Goal: Transaction & Acquisition: Purchase product/service

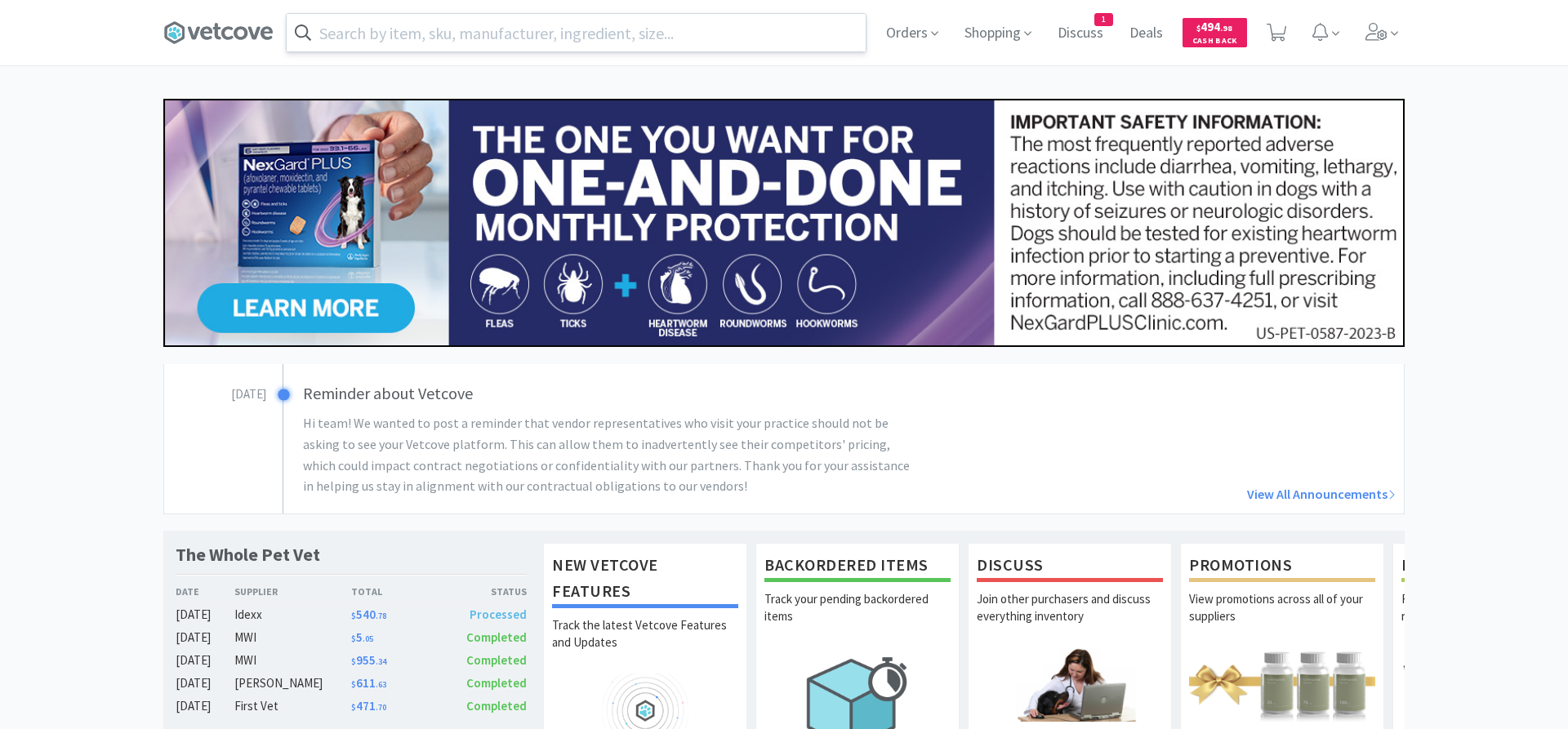
click at [560, 34] on input "text" at bounding box center [576, 33] width 579 height 38
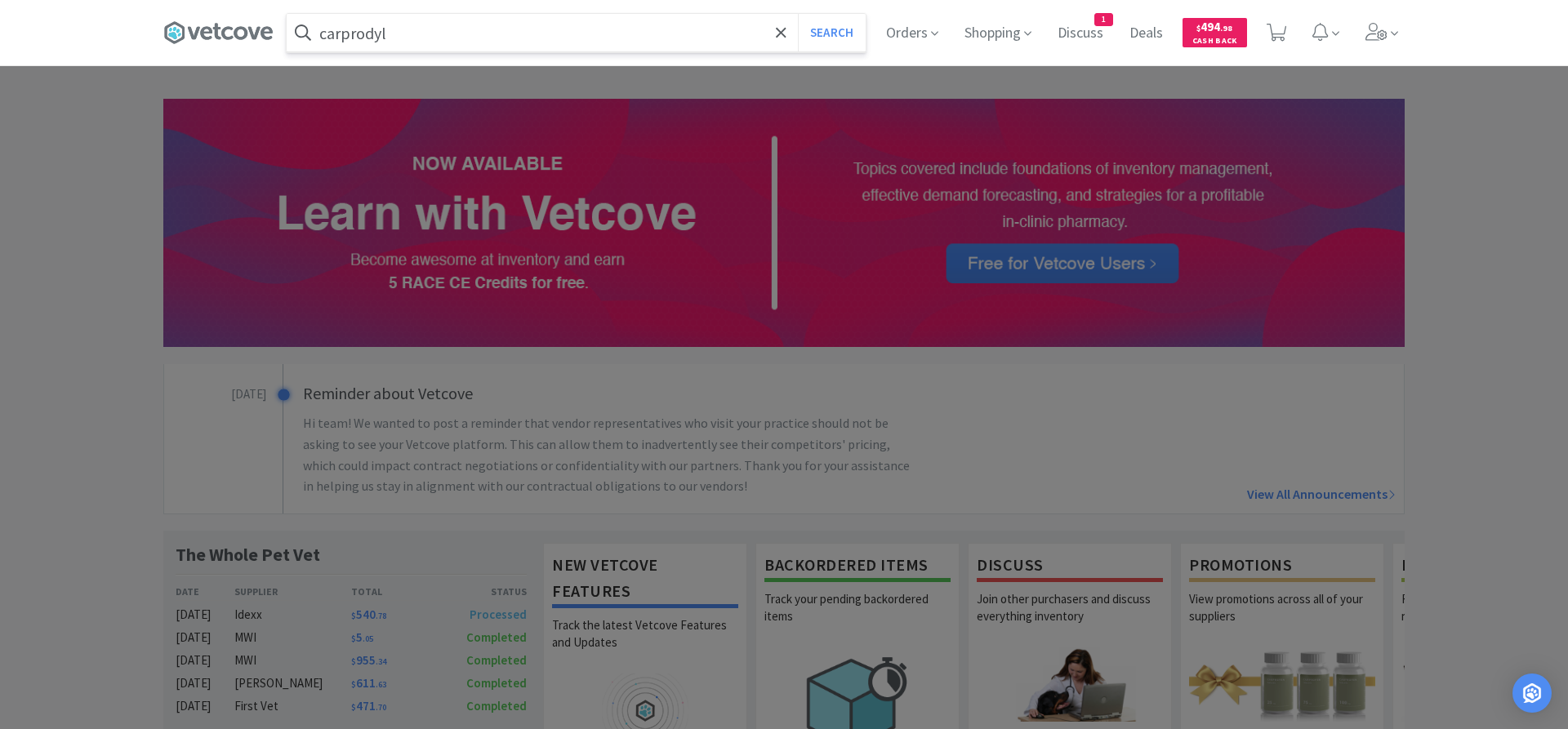
type input "carprodyl"
click at [797, 14] on button "Search" at bounding box center [831, 33] width 68 height 38
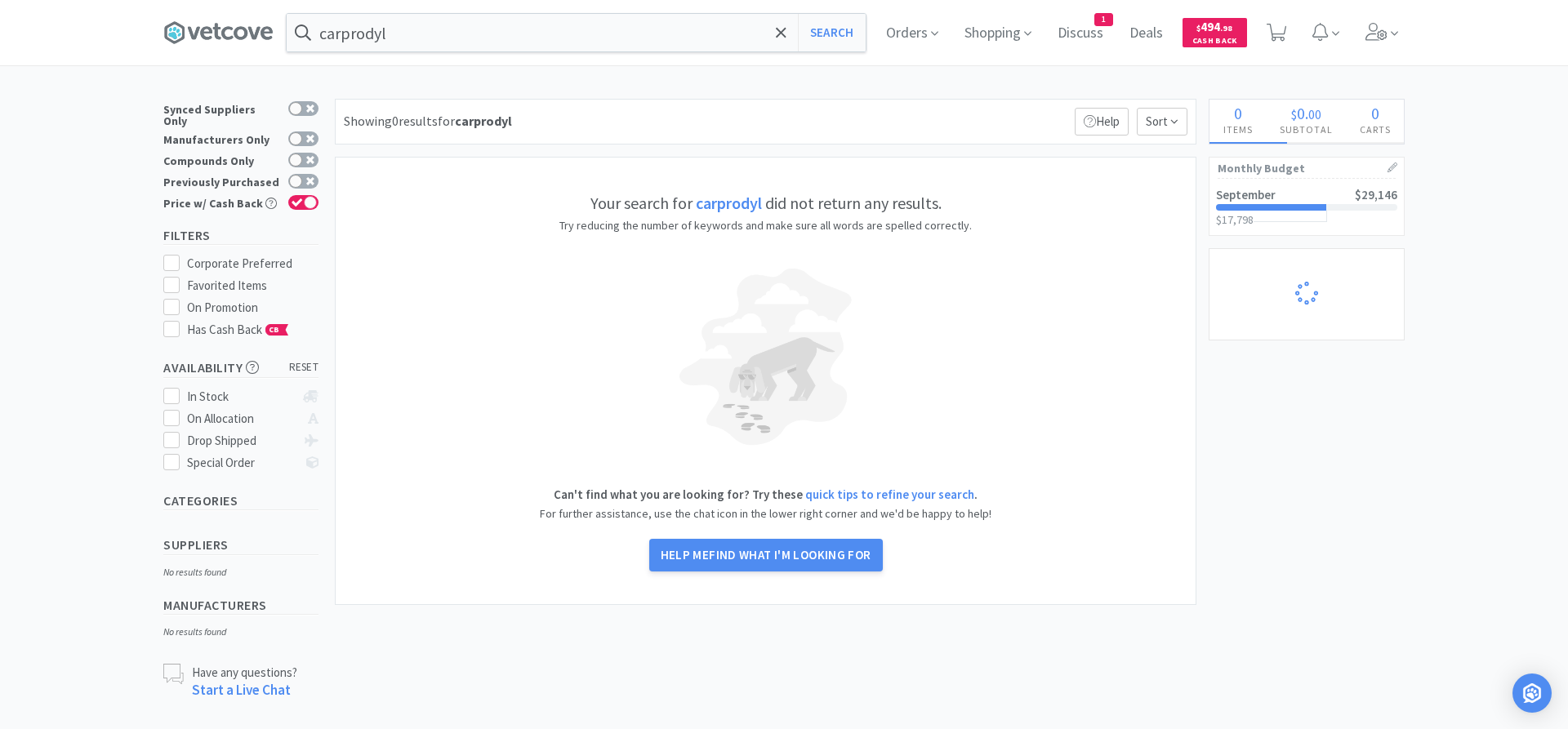
drag, startPoint x: 757, startPoint y: 208, endPoint x: 748, endPoint y: 207, distance: 9.1
click at [756, 209] on strong "carprodyl" at bounding box center [729, 203] width 67 height 21
click at [723, 198] on strong "carprodyl" at bounding box center [729, 203] width 67 height 21
click at [284, 174] on label "Previously Purchased" at bounding box center [240, 182] width 155 height 16
click at [319, 192] on input "Previously Purchased" at bounding box center [319, 192] width 1 height 1
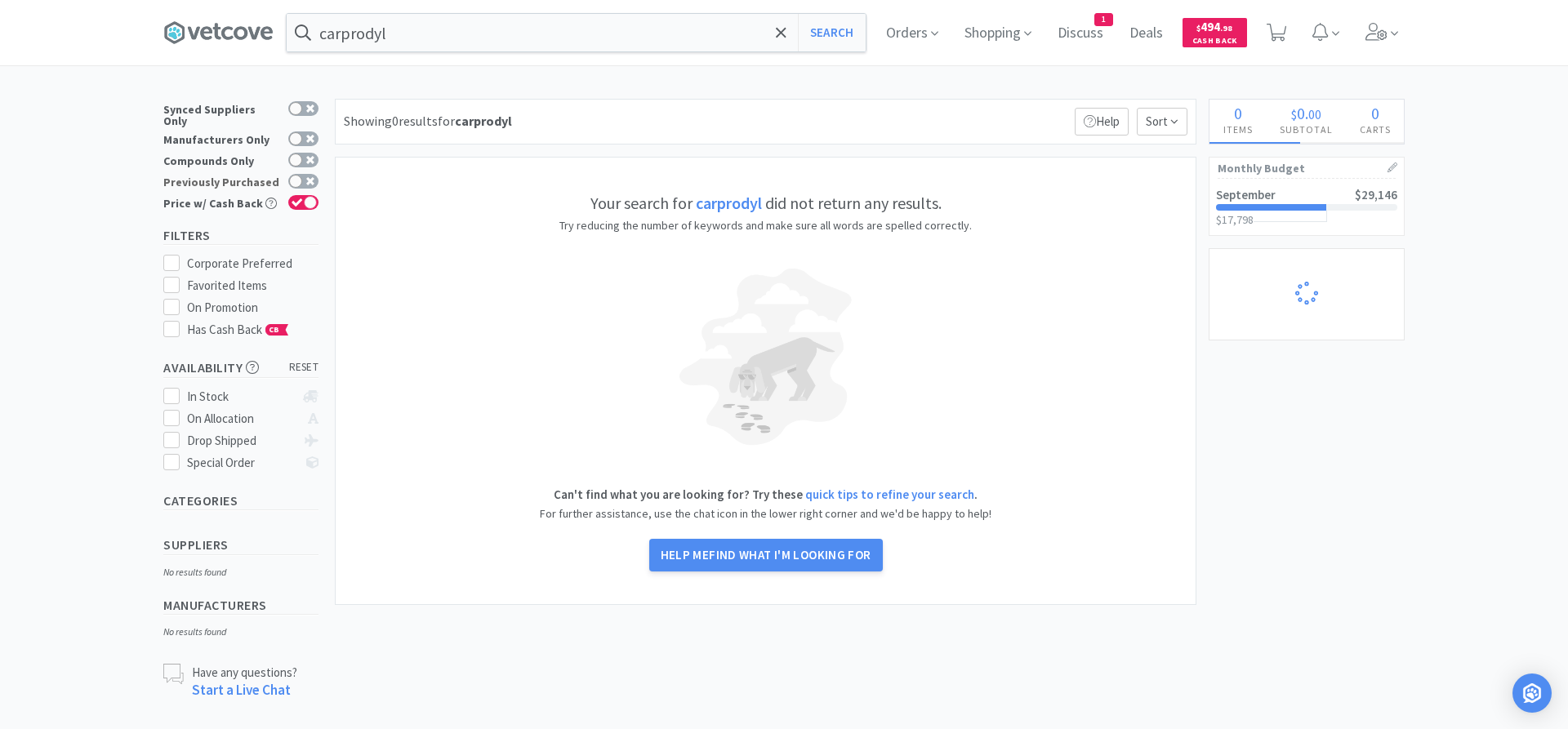
checkbox input "true"
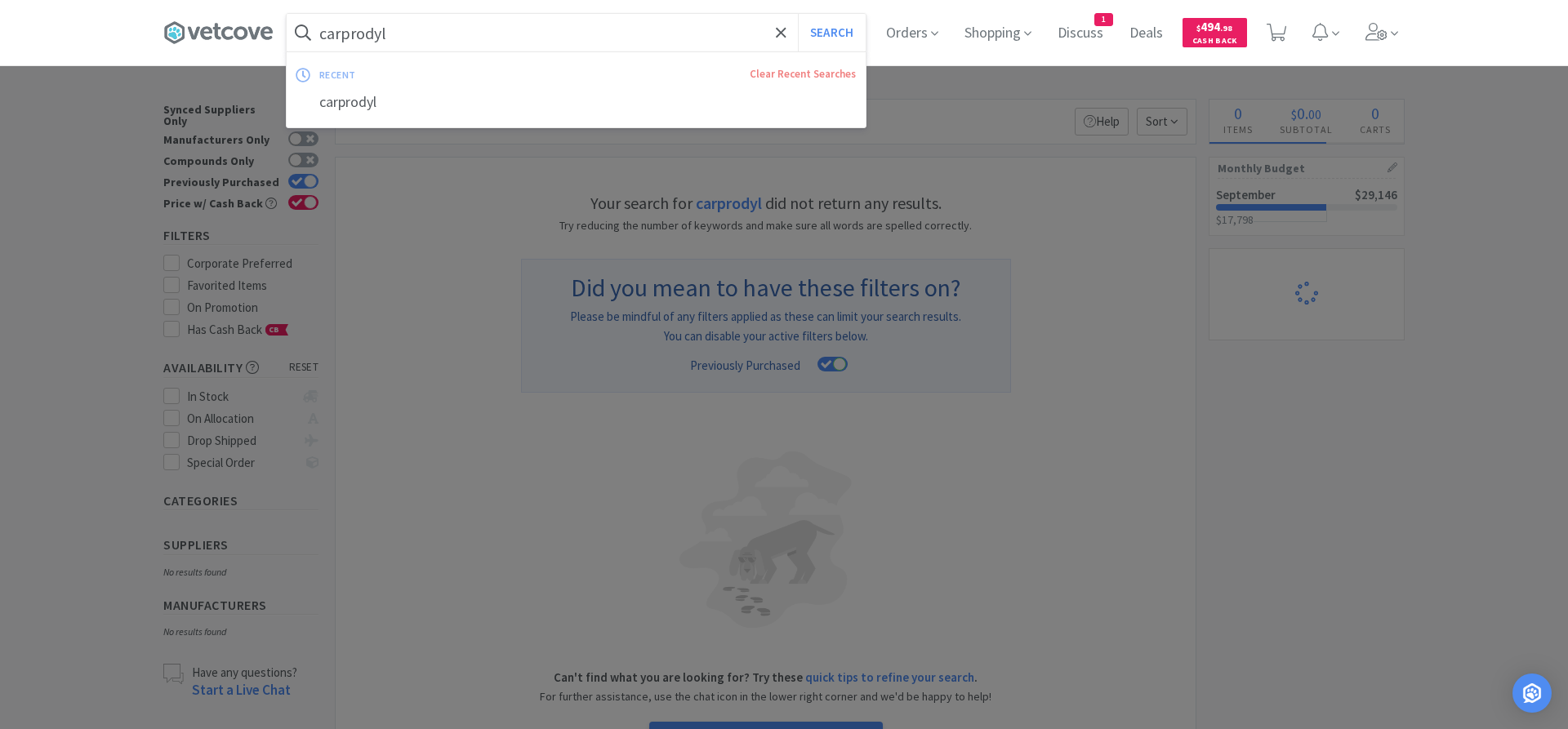
drag, startPoint x: 431, startPoint y: 35, endPoint x: 514, endPoint y: 26, distance: 83.5
click at [514, 26] on input "carprodyl" at bounding box center [576, 33] width 579 height 38
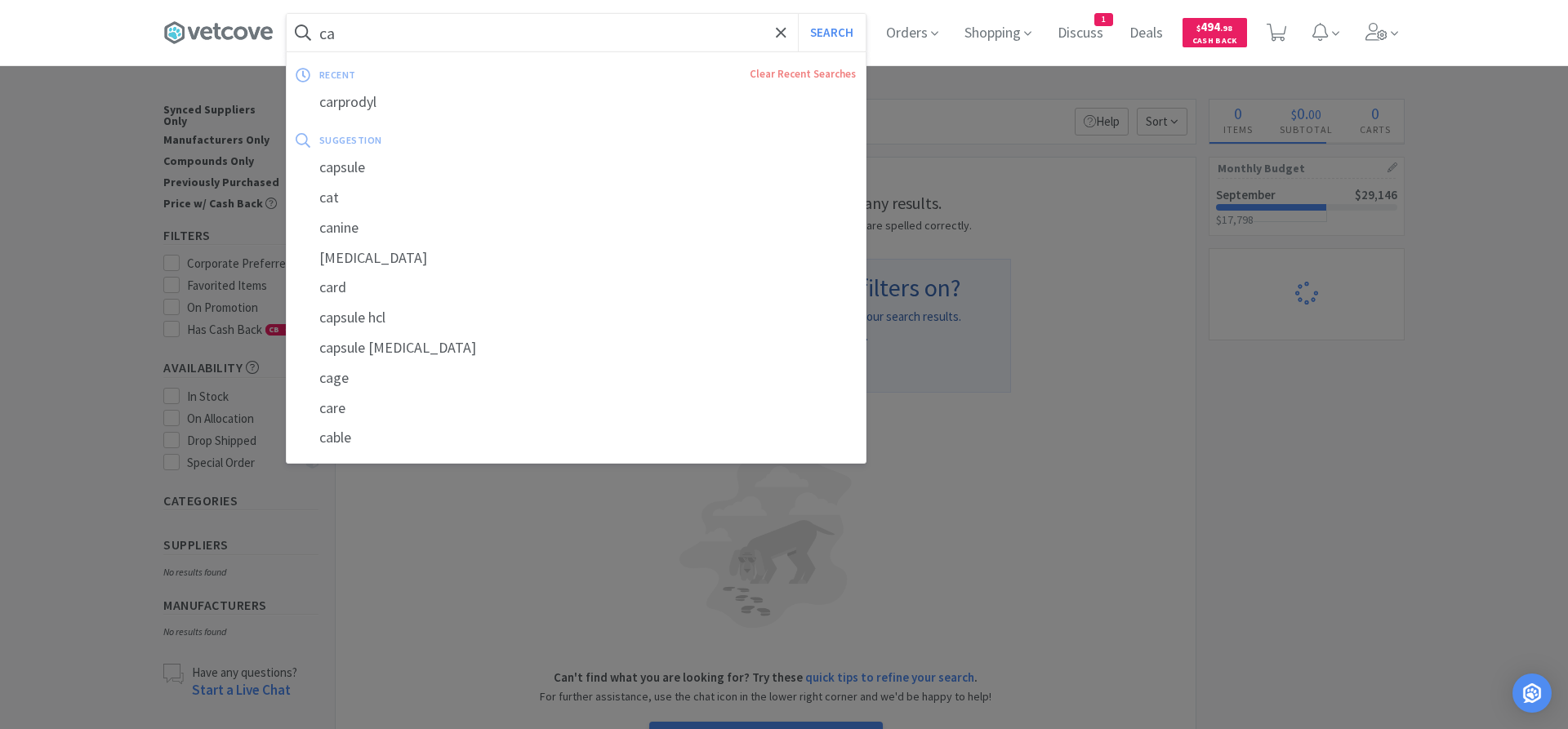
type input "car"
select select "1"
select select "2"
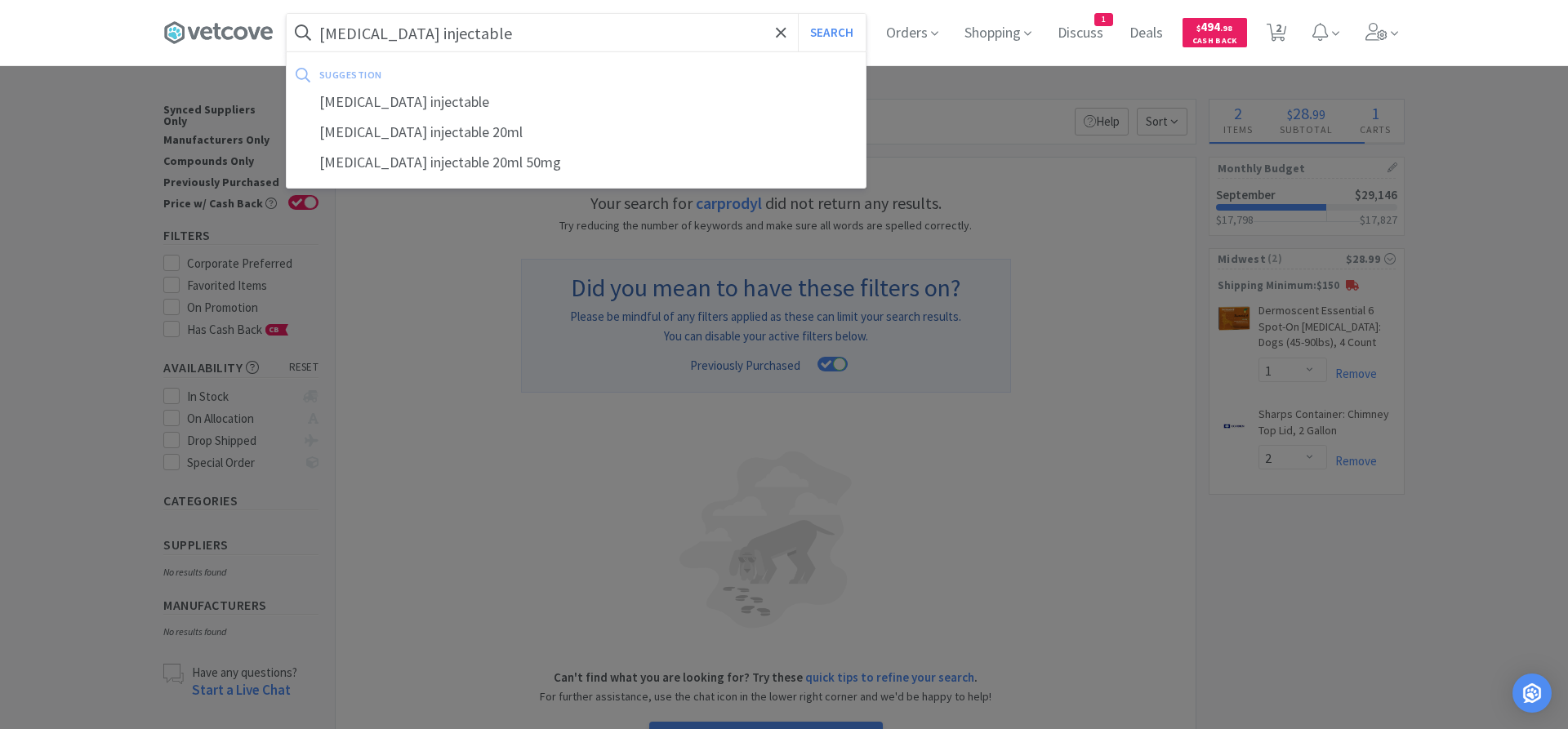
type input "[MEDICAL_DATA] injectable"
click at [797, 14] on button "Search" at bounding box center [831, 33] width 68 height 38
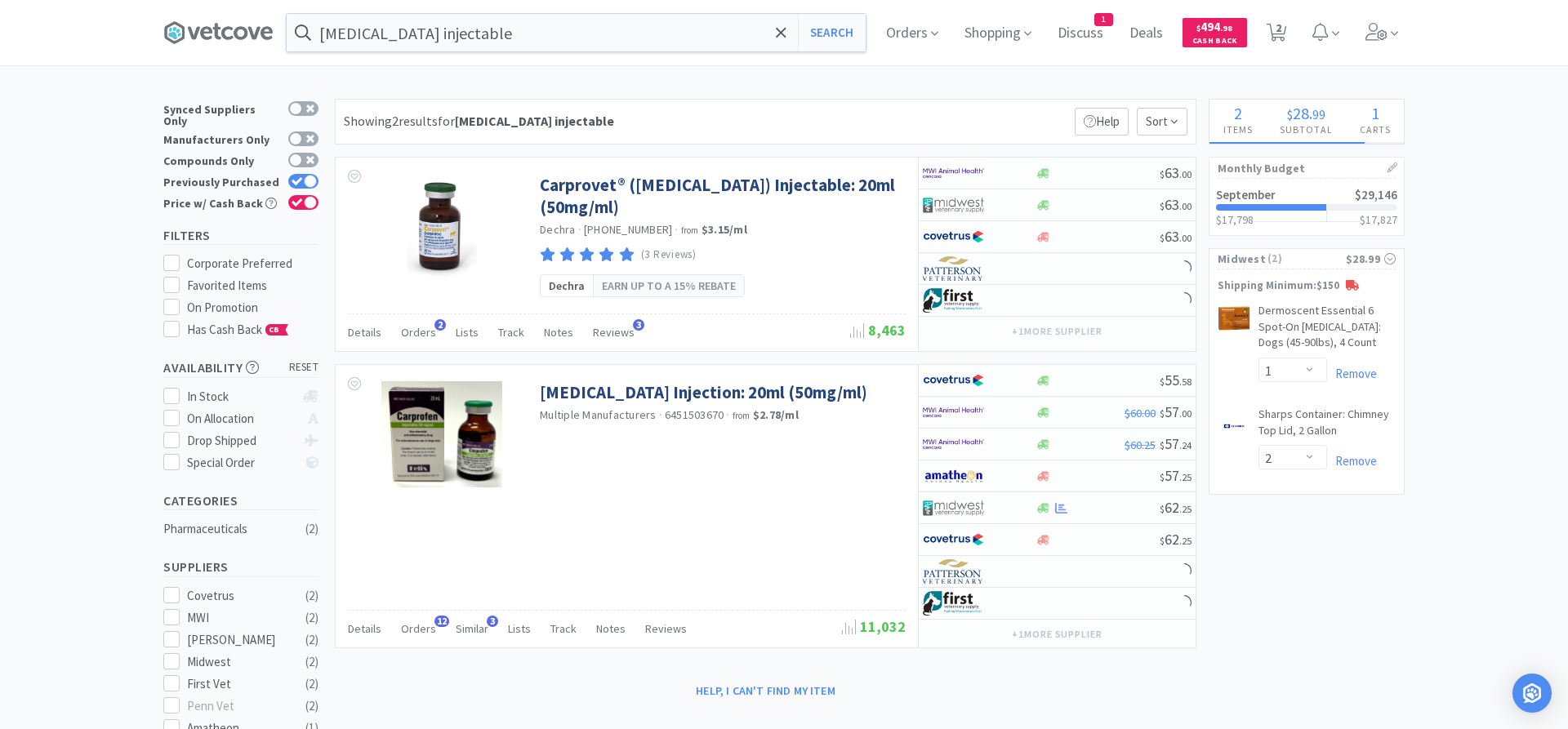
select select "2"
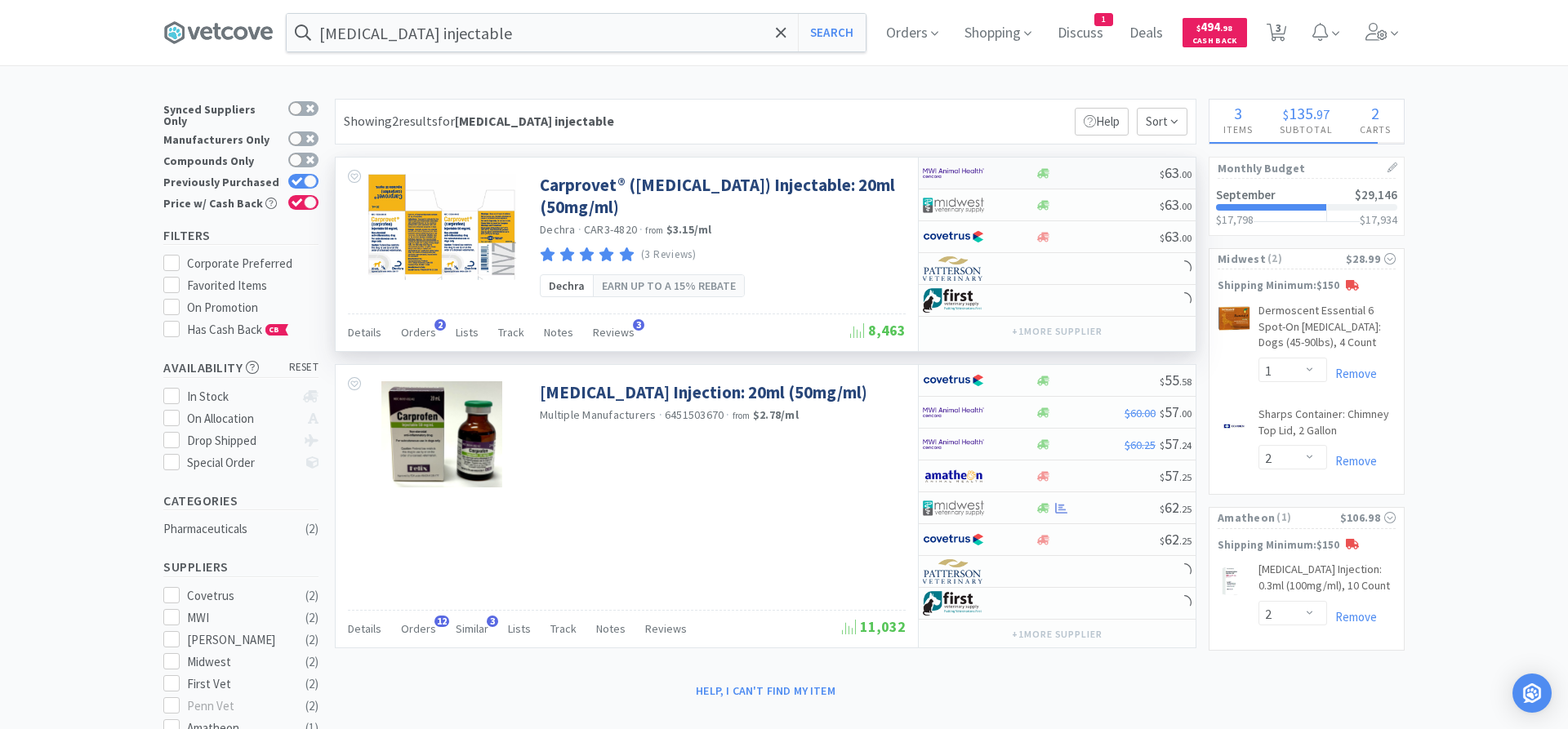
click at [1074, 171] on div at bounding box center [1097, 174] width 125 height 12
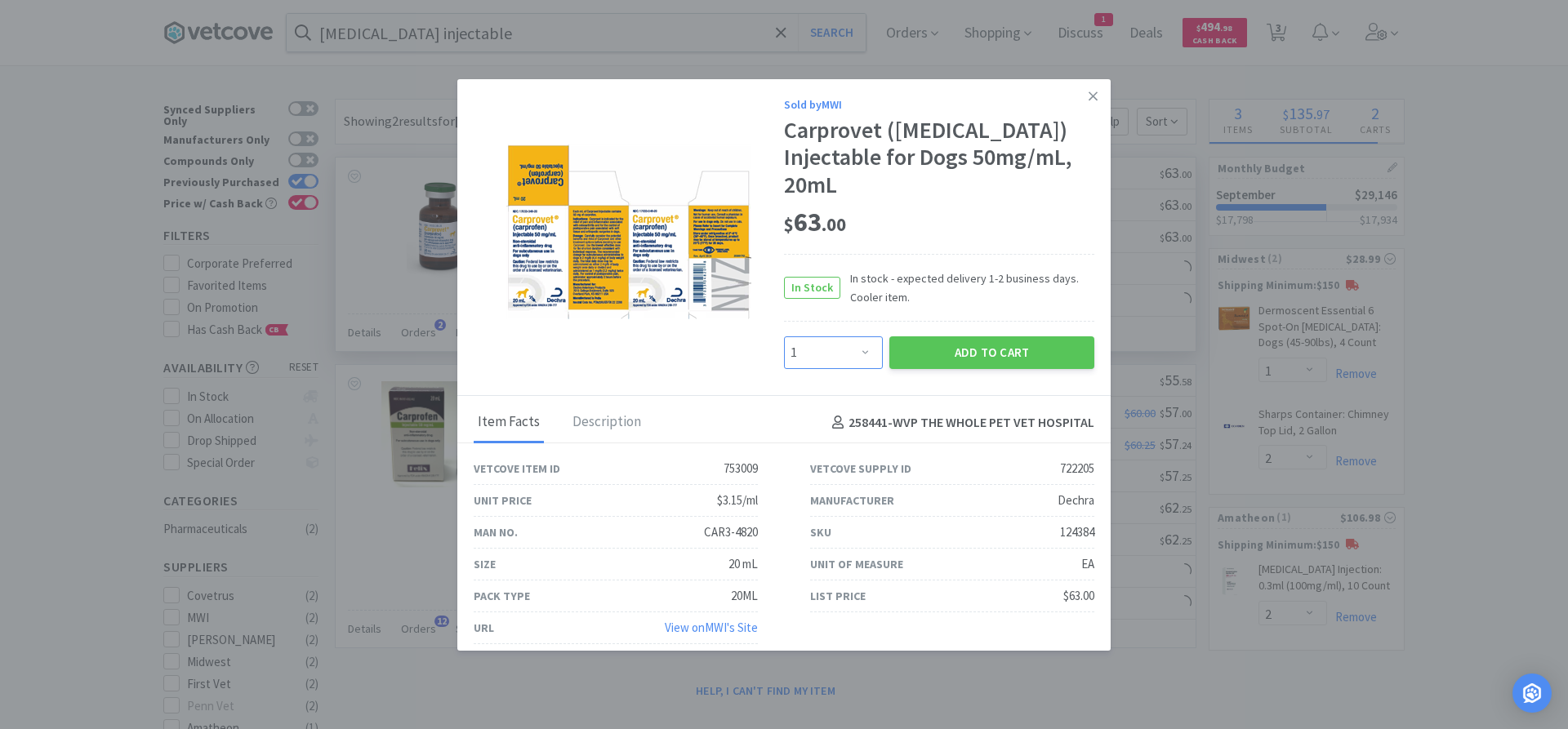
click at [784, 337] on select "Enter Quantity 1 2 3 4 5 6 7 8 9 10 11 12 13 14 15 16 17 18 19 20 Enter Quantity" at bounding box center [833, 353] width 99 height 33
select select "2"
click option "2" at bounding box center [0, 0] width 0 height 0
click at [981, 356] on button "Add to Cart" at bounding box center [992, 353] width 205 height 33
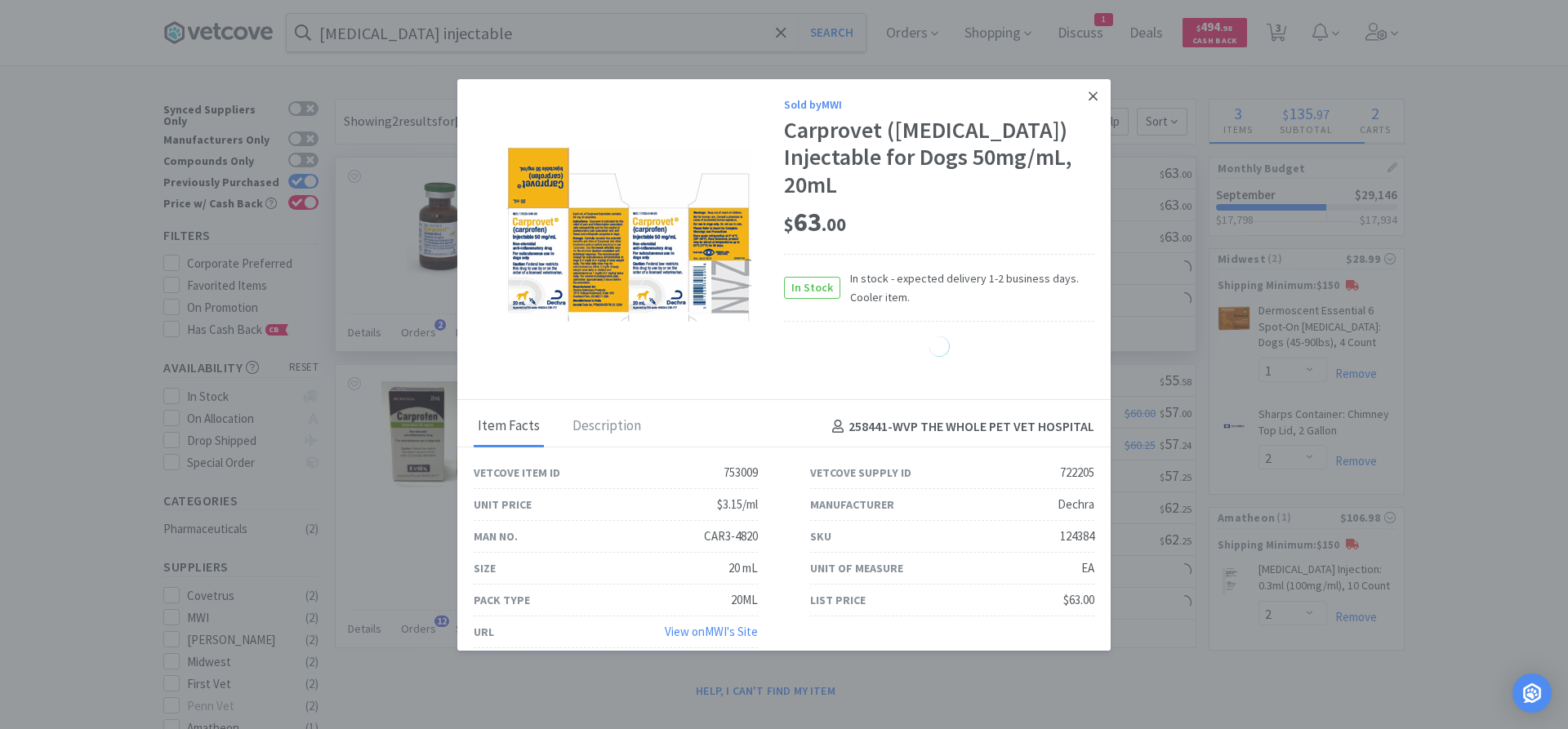
click at [1093, 92] on icon at bounding box center [1092, 96] width 9 height 15
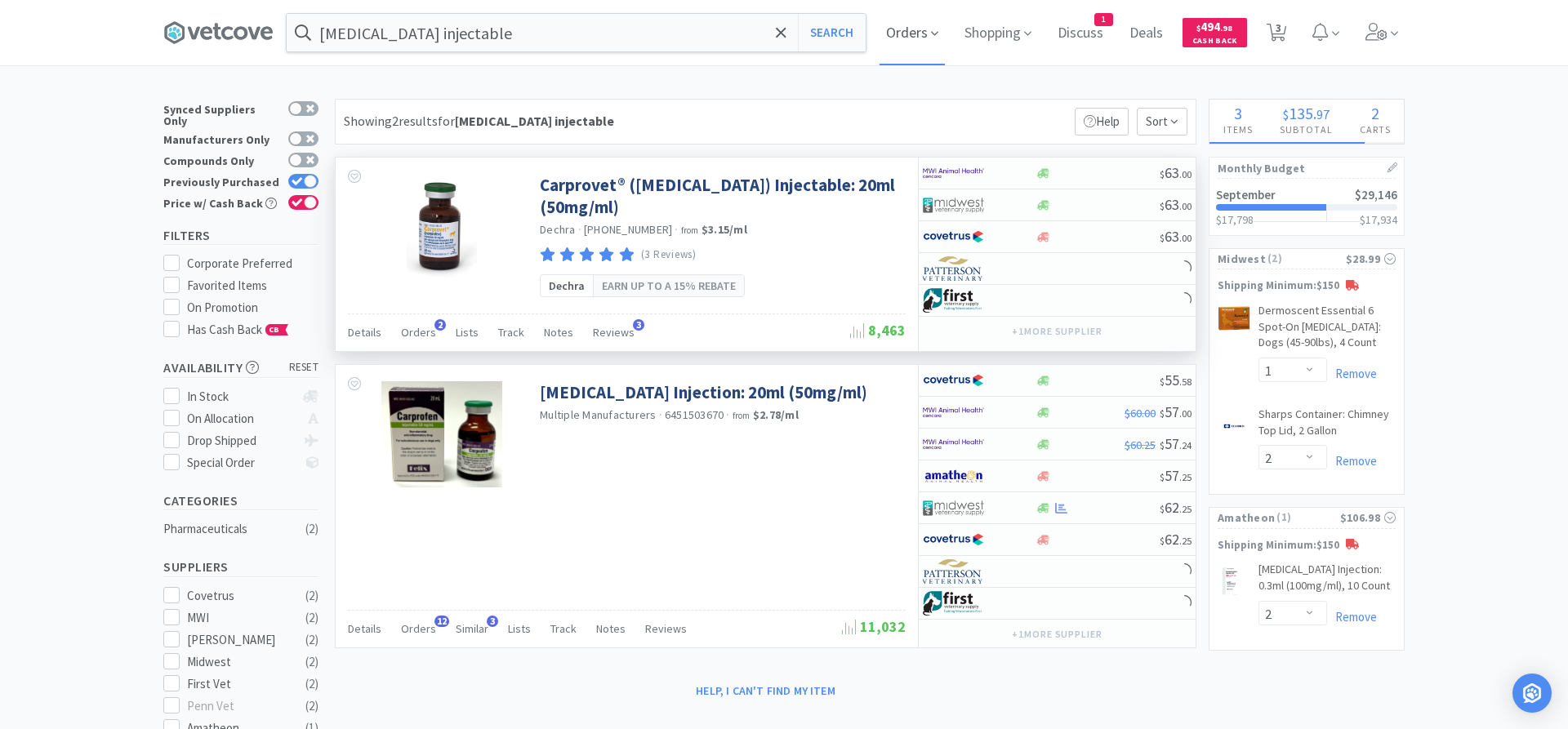
click at [914, 35] on span "Orders" at bounding box center [913, 33] width 66 height 66
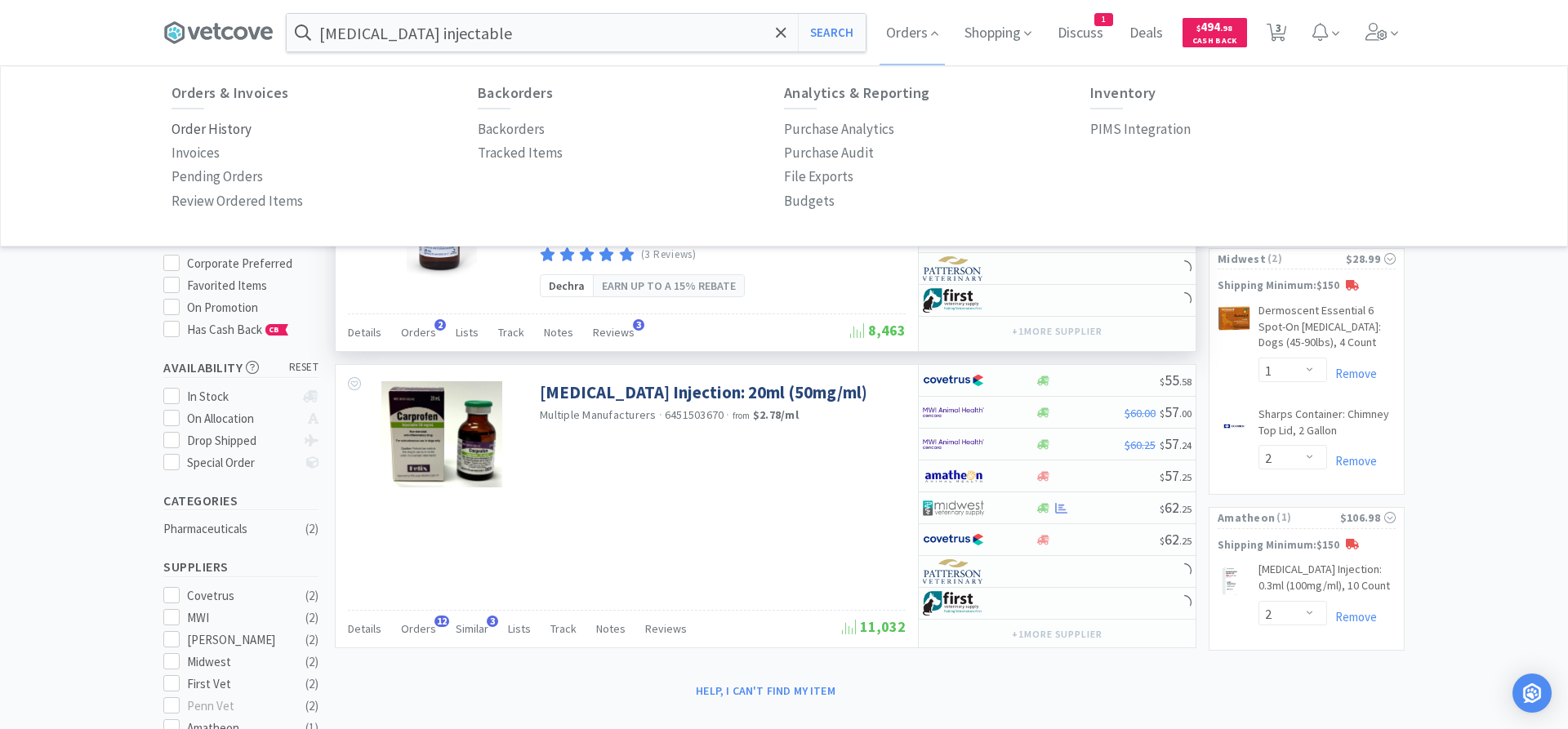
click at [205, 122] on p "Order History" at bounding box center [212, 129] width 80 height 22
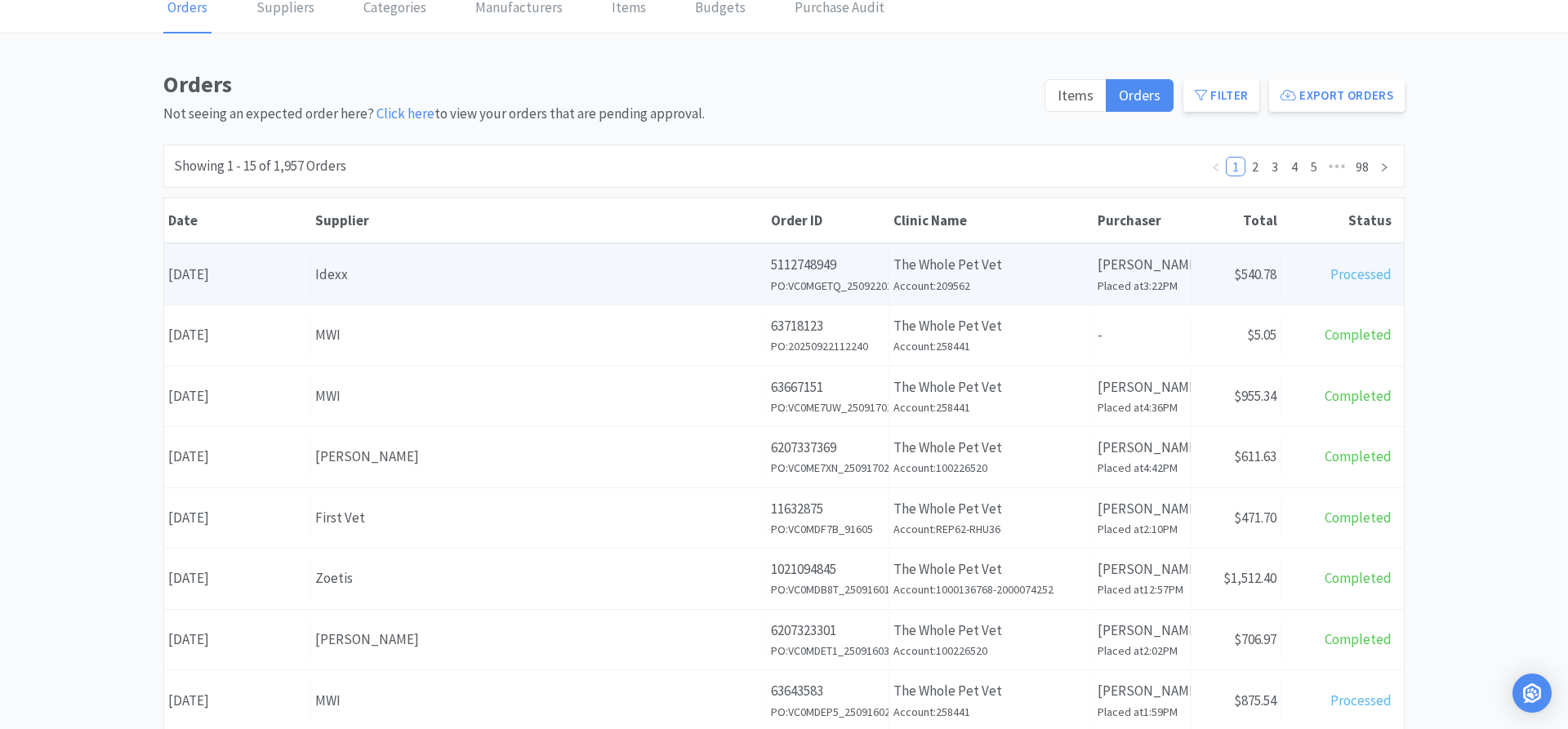
scroll to position [167, 0]
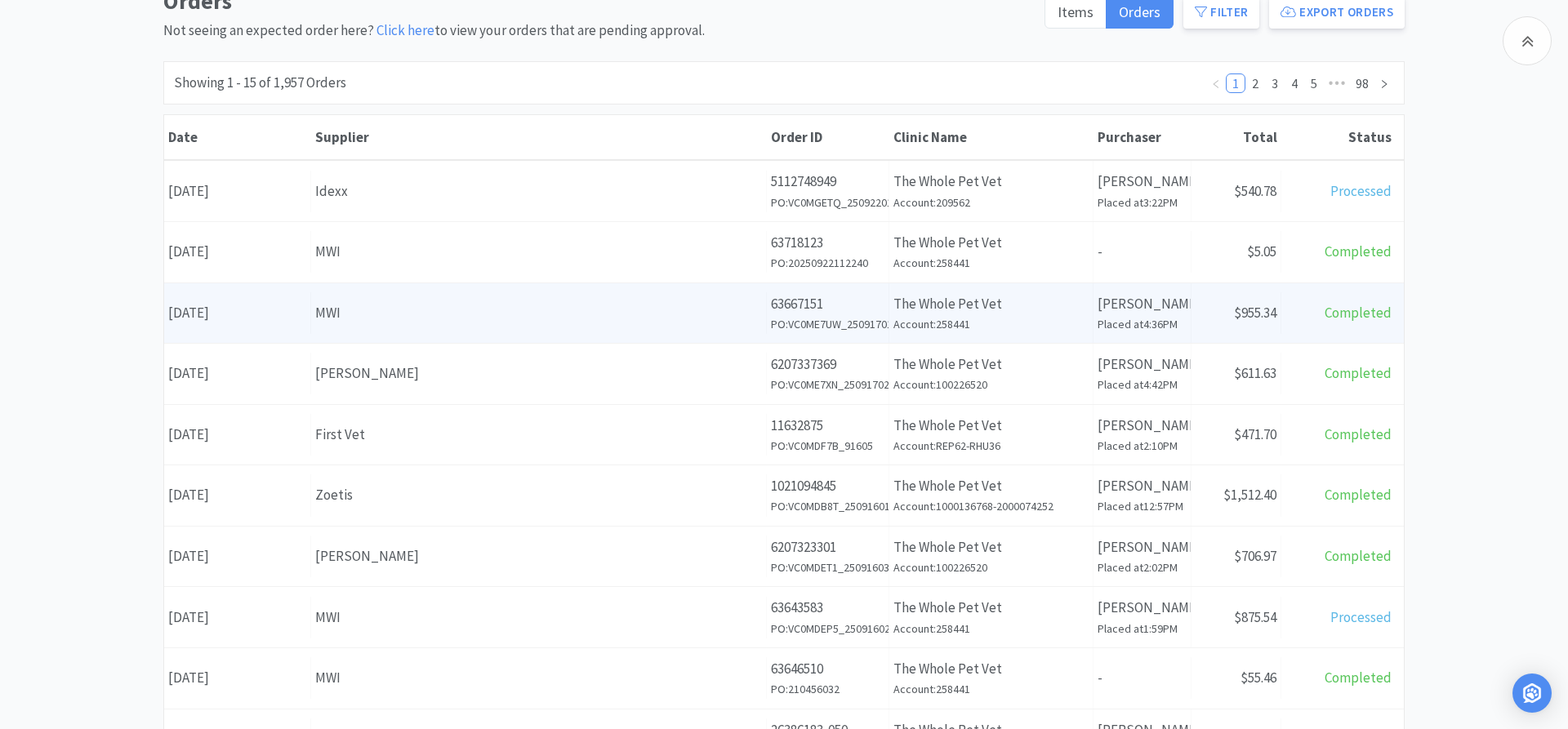
click at [375, 323] on div "MWI" at bounding box center [538, 313] width 447 height 22
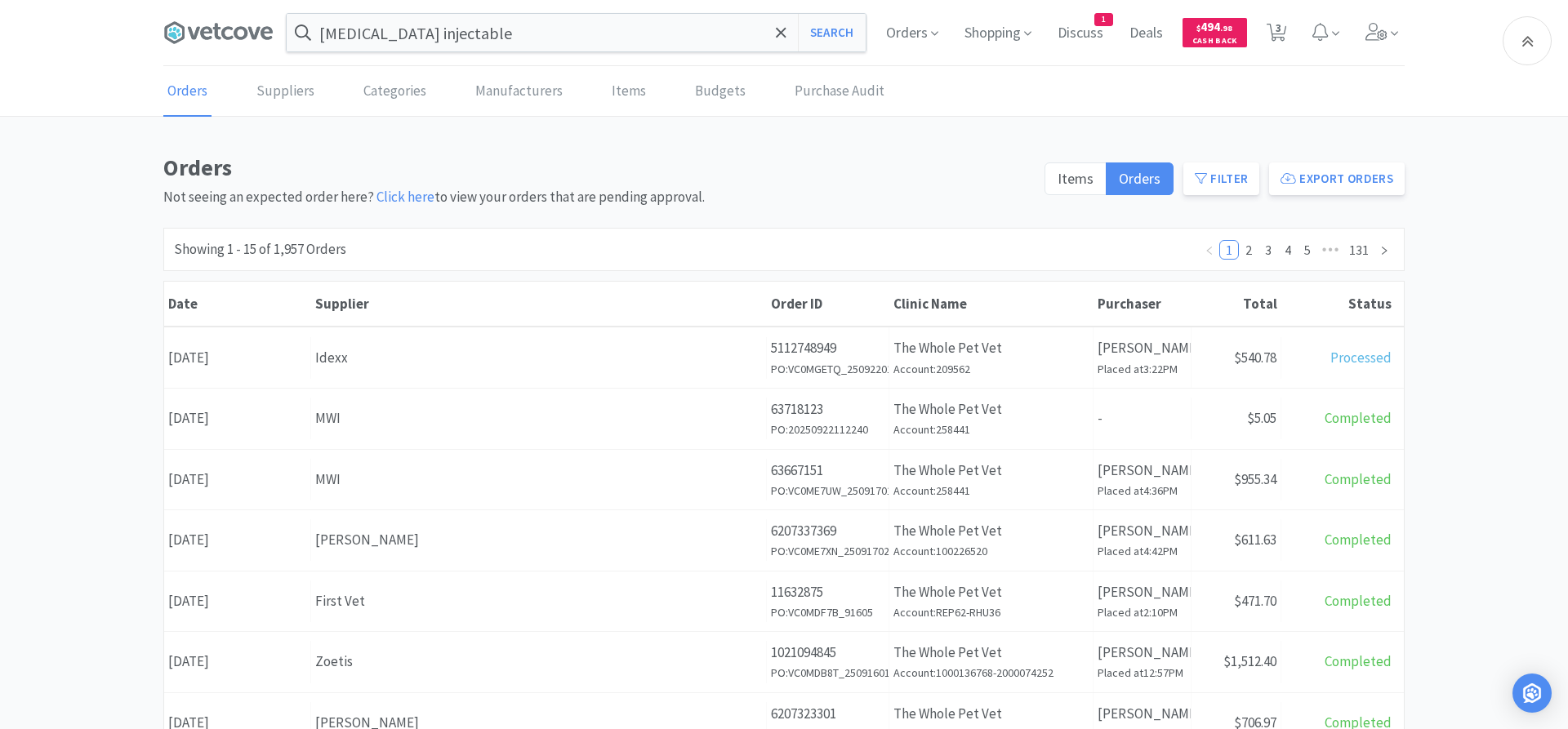
scroll to position [167, 0]
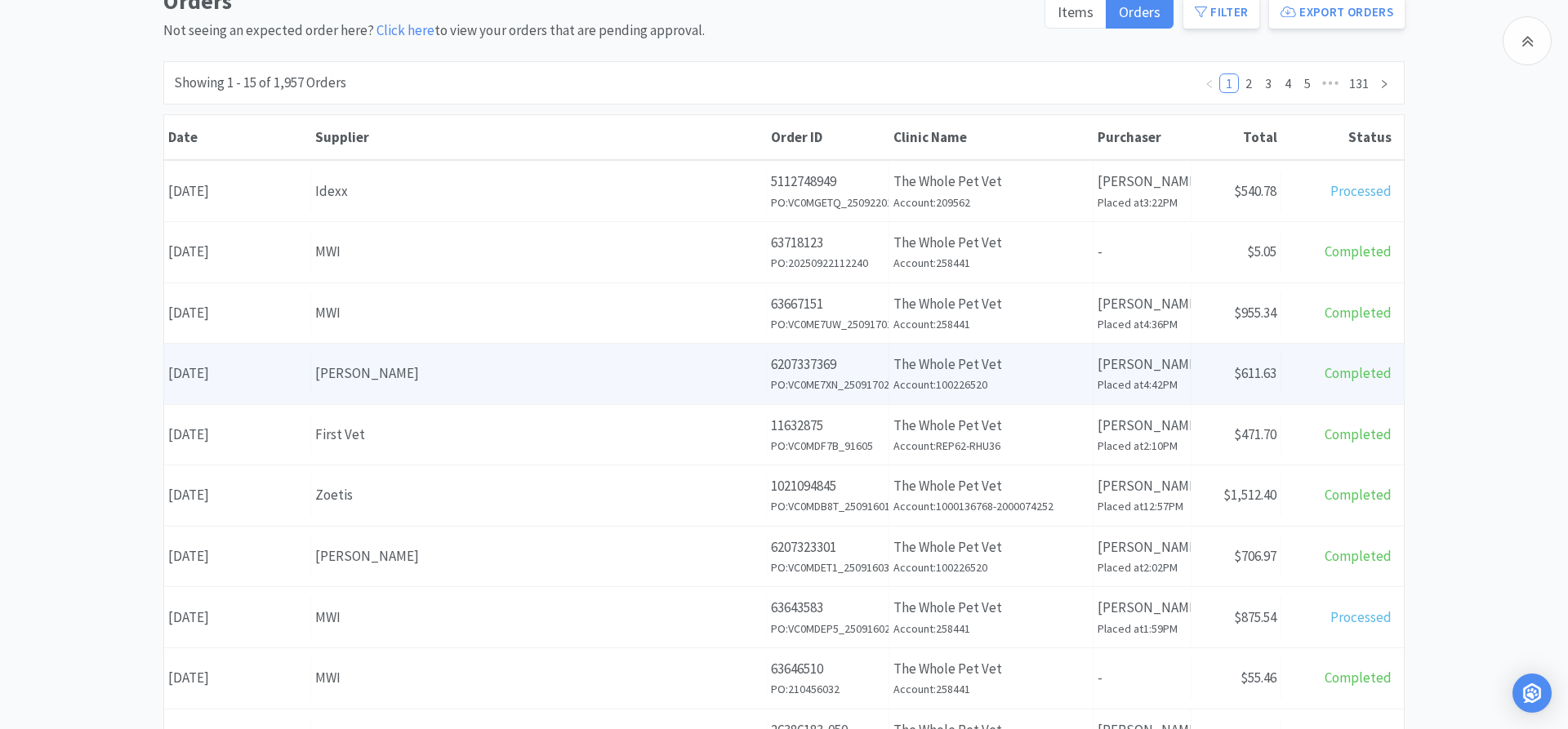
click at [623, 376] on div "[PERSON_NAME]" at bounding box center [538, 373] width 447 height 22
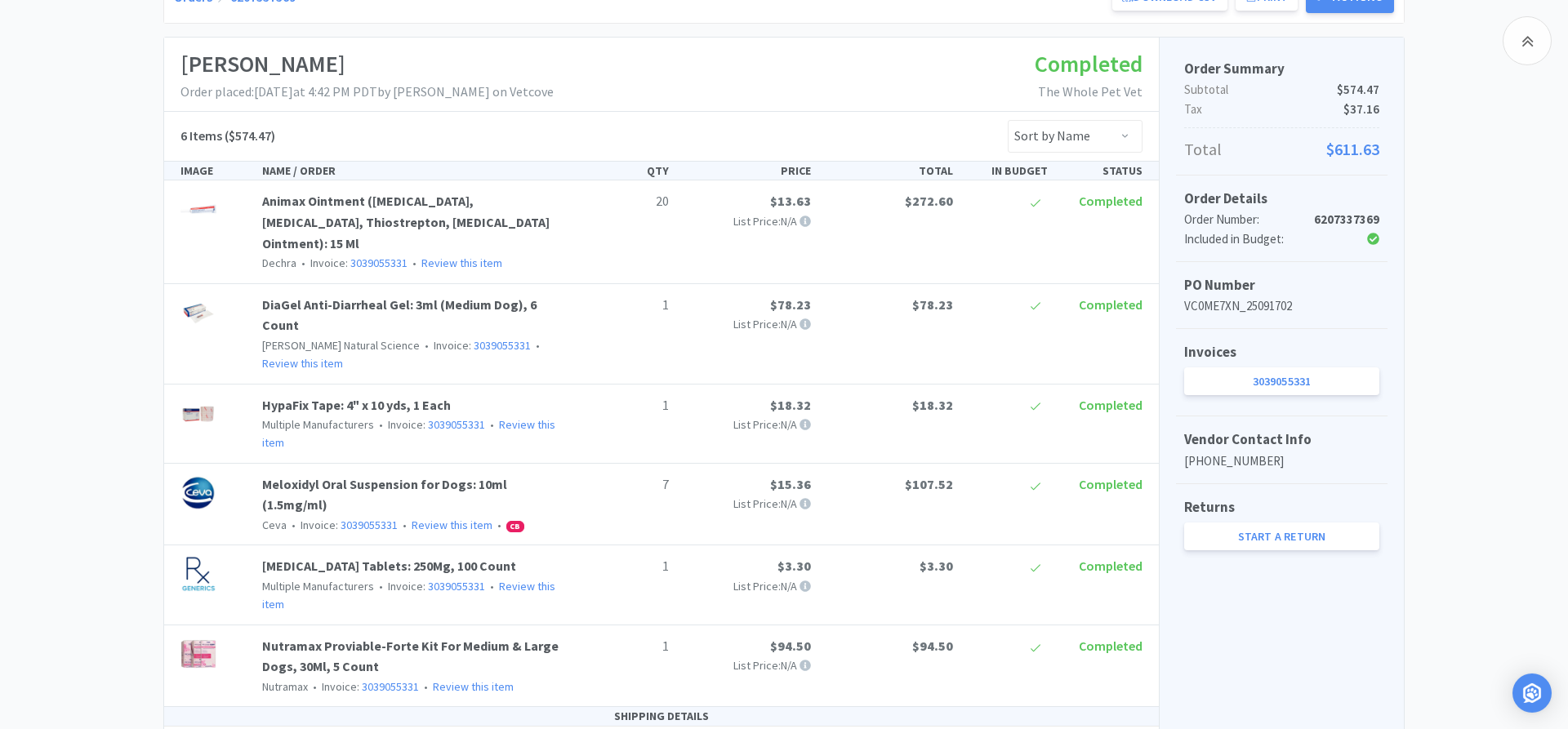
scroll to position [250, 0]
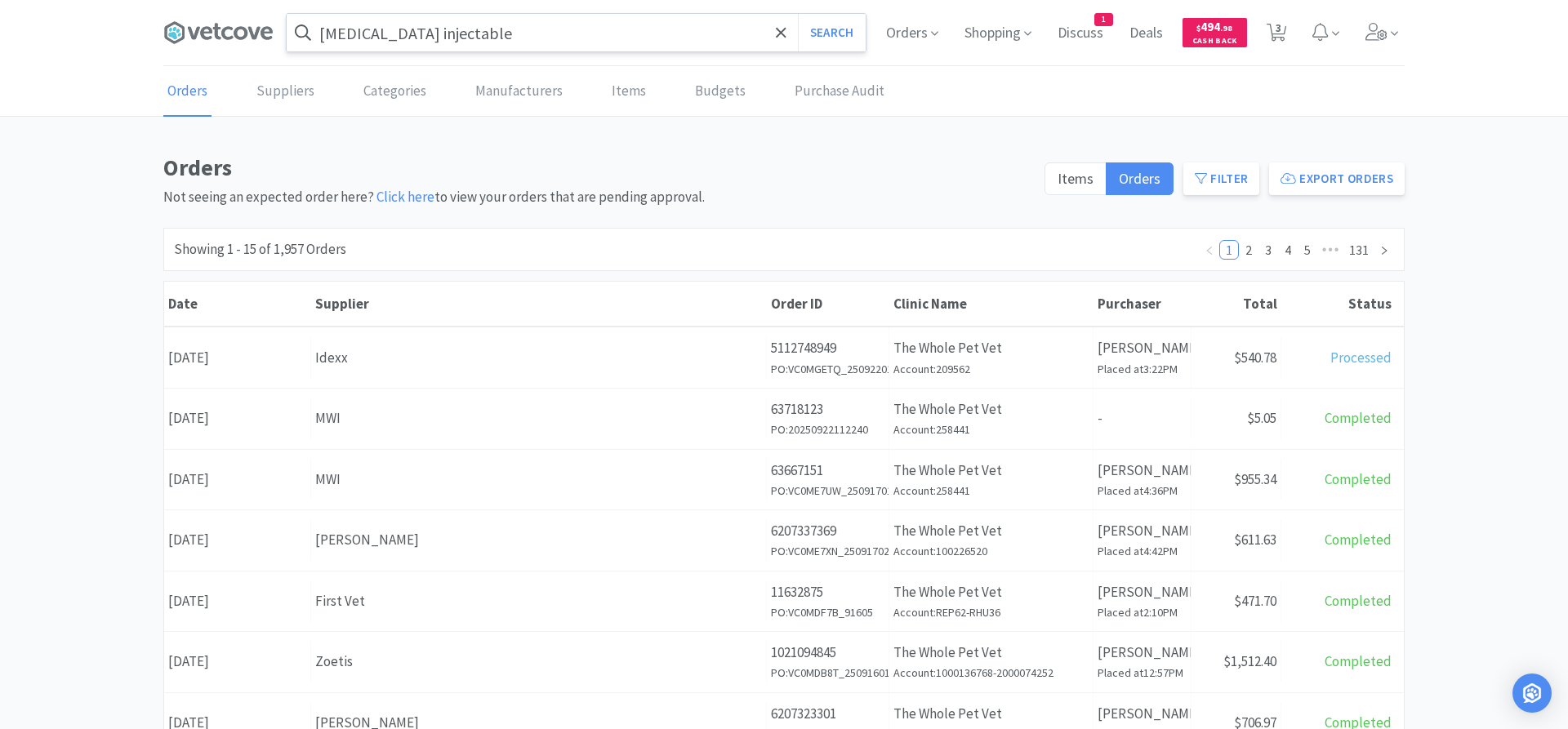
click at [706, 41] on input "[MEDICAL_DATA] injectable" at bounding box center [576, 33] width 579 height 38
click at [1276, 30] on span "3" at bounding box center [1279, 28] width 6 height 66
select select "1"
select select "2"
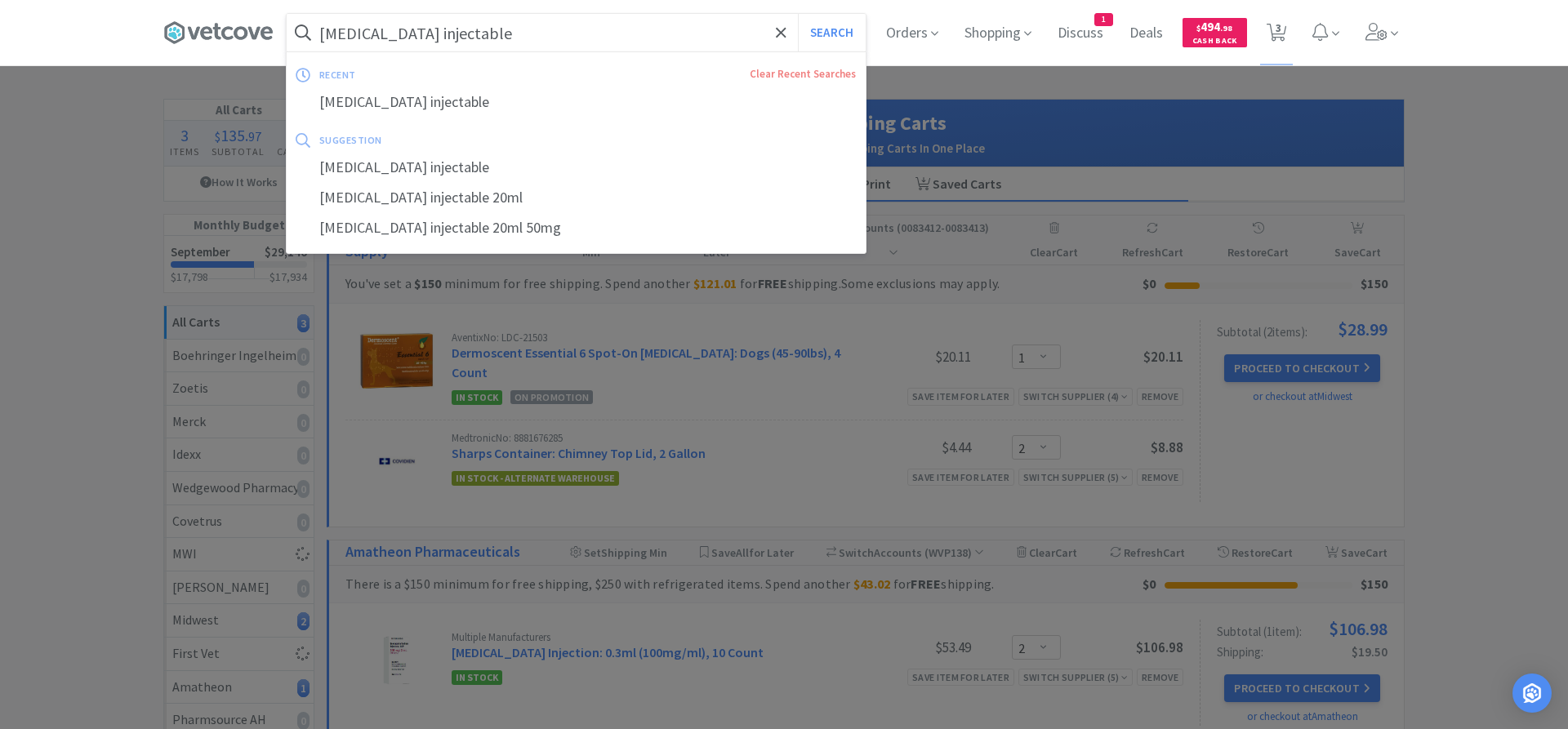
click at [516, 39] on input "[MEDICAL_DATA] injectable" at bounding box center [576, 33] width 579 height 38
click at [797, 14] on button "Search" at bounding box center [831, 33] width 68 height 38
select select "1"
select select "2"
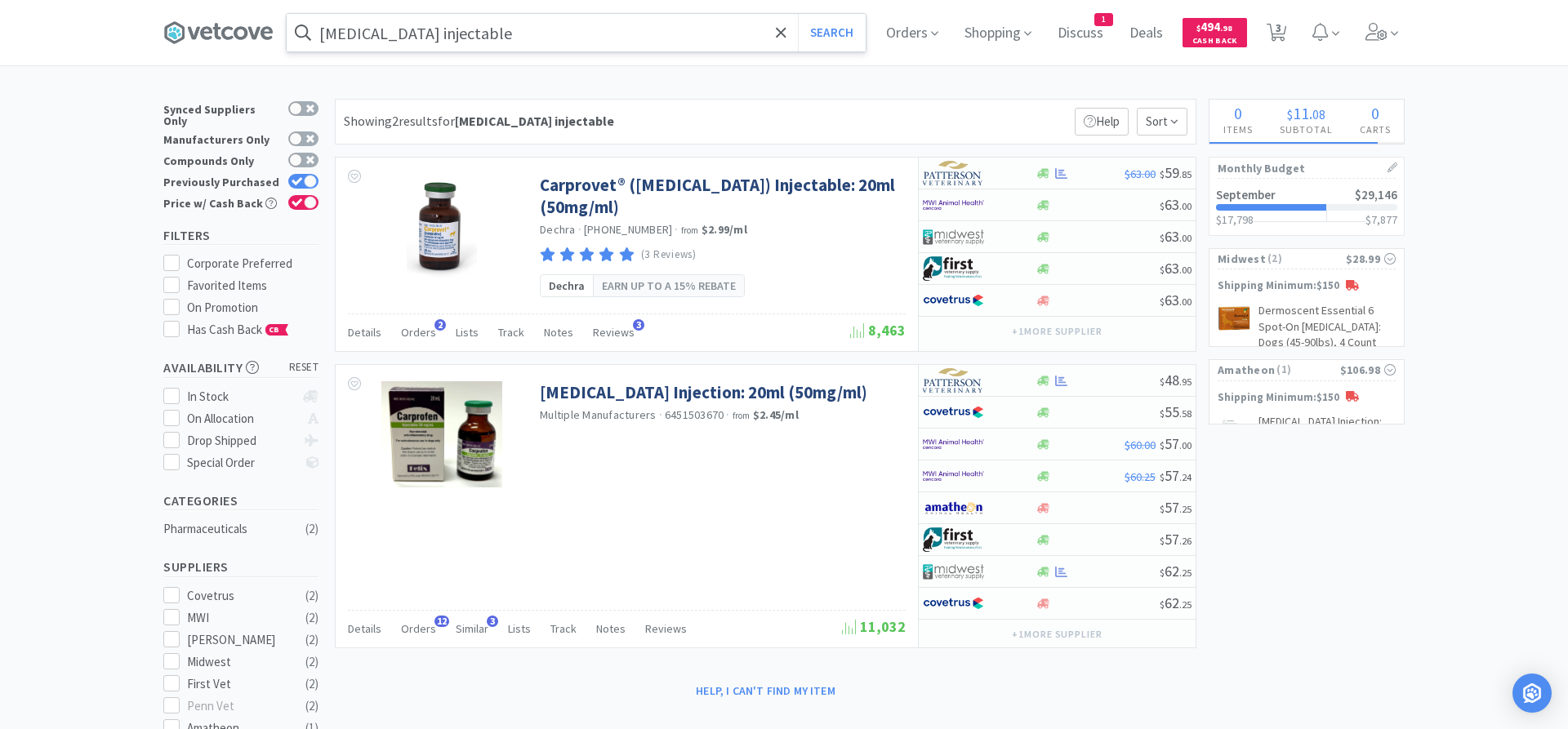
select select "2"
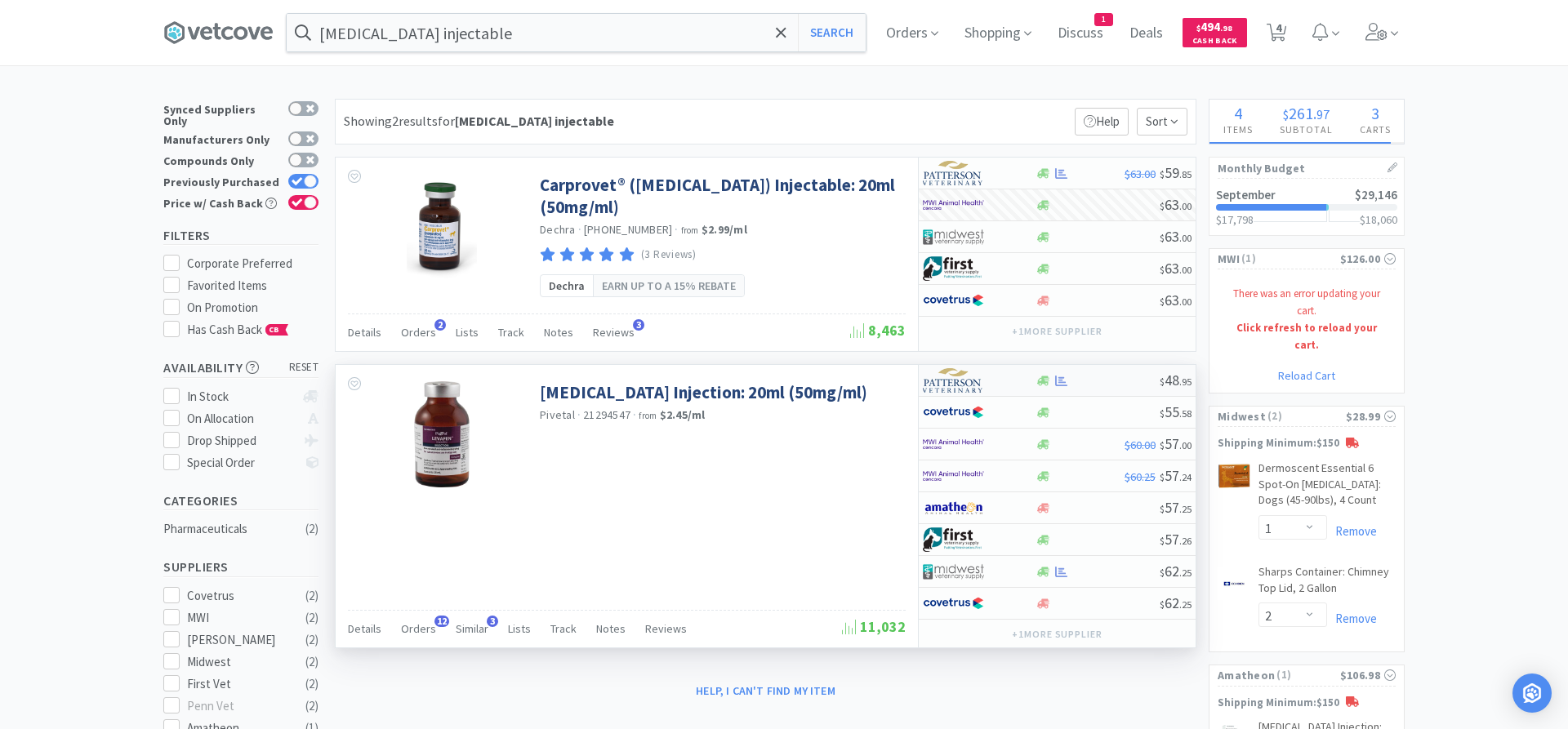
click at [1075, 385] on div at bounding box center [1097, 380] width 125 height 12
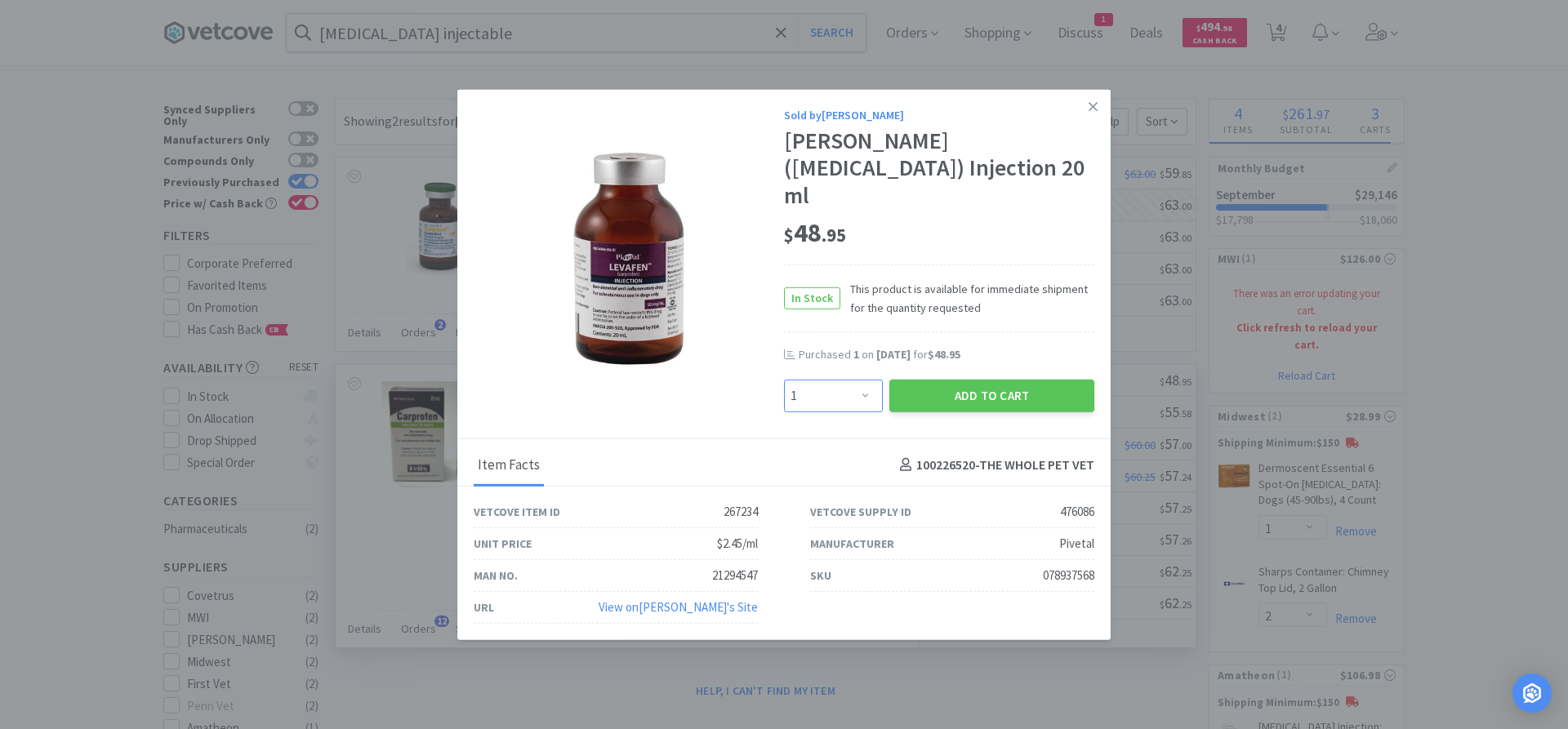
click at [784, 379] on select "Enter Quantity 1 2 3 4 5 6 7 8 9 10 11 12 13 14 15 16 17 18 19 20 Enter Quantity" at bounding box center [833, 395] width 99 height 33
select select "2"
click option "2" at bounding box center [0, 0] width 0 height 0
click at [953, 379] on button "Add to Cart" at bounding box center [992, 395] width 205 height 33
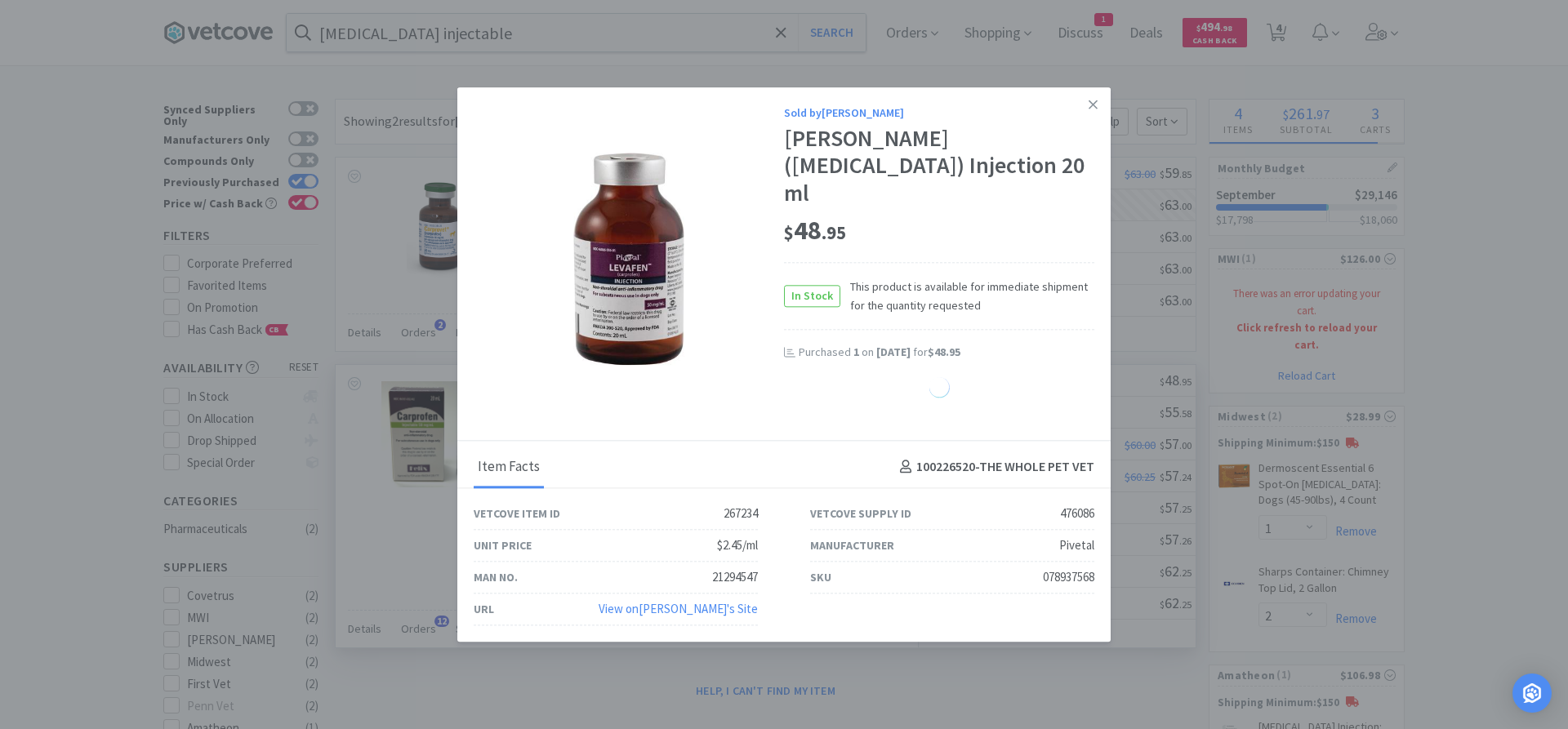
select select "2"
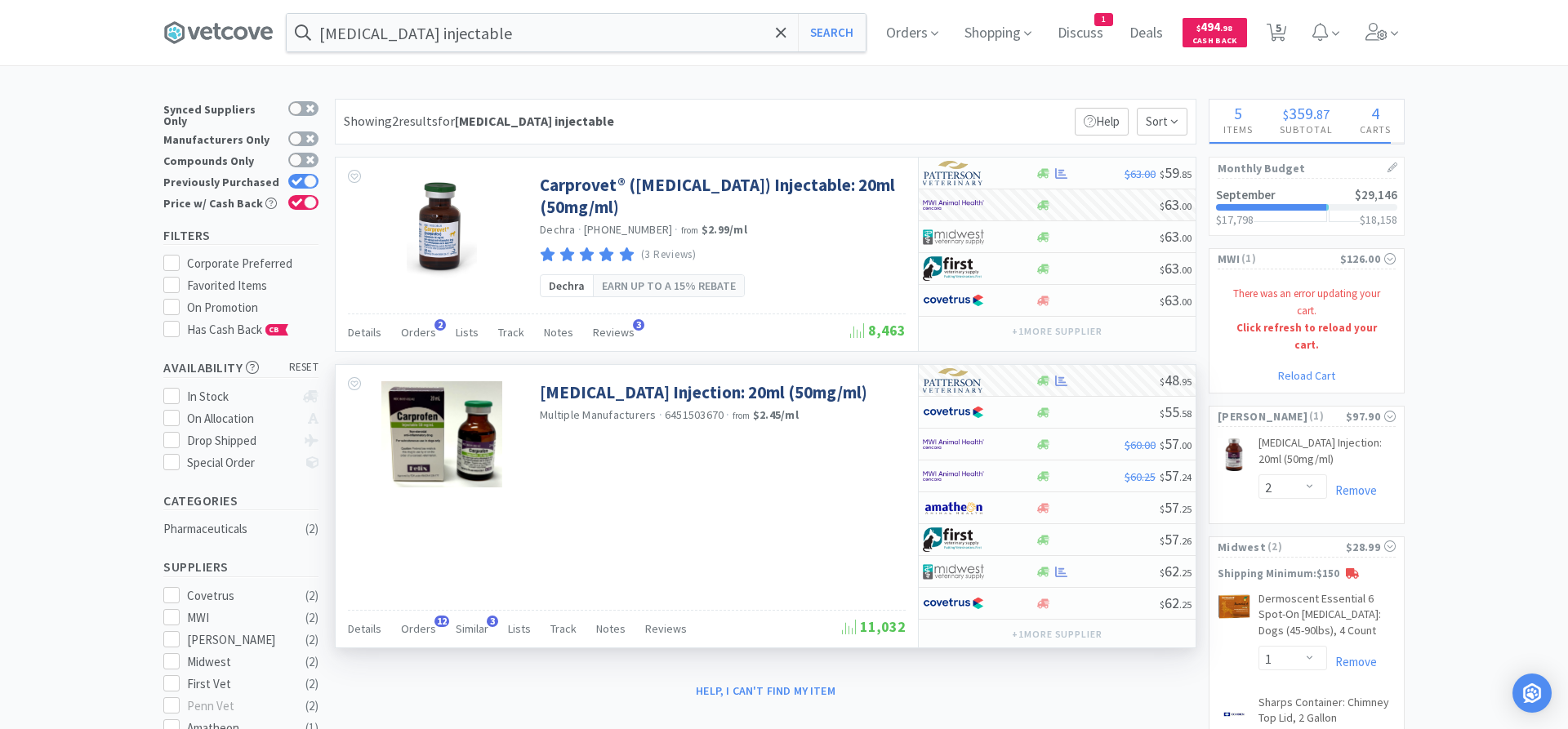
click at [1311, 368] on link "Reload Cart" at bounding box center [1307, 375] width 58 height 15
select select "2"
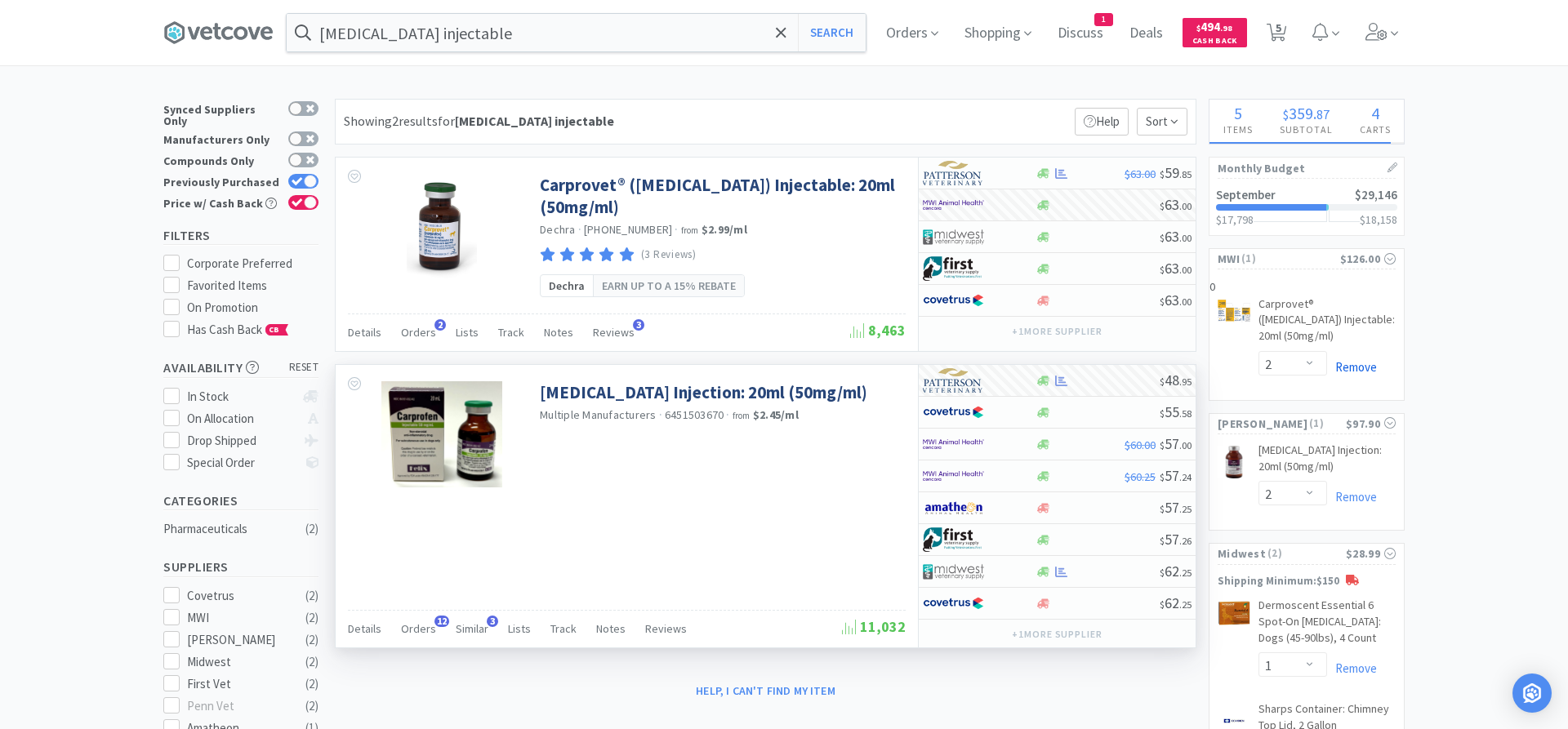
click at [1359, 360] on link "Remove" at bounding box center [1352, 367] width 50 height 16
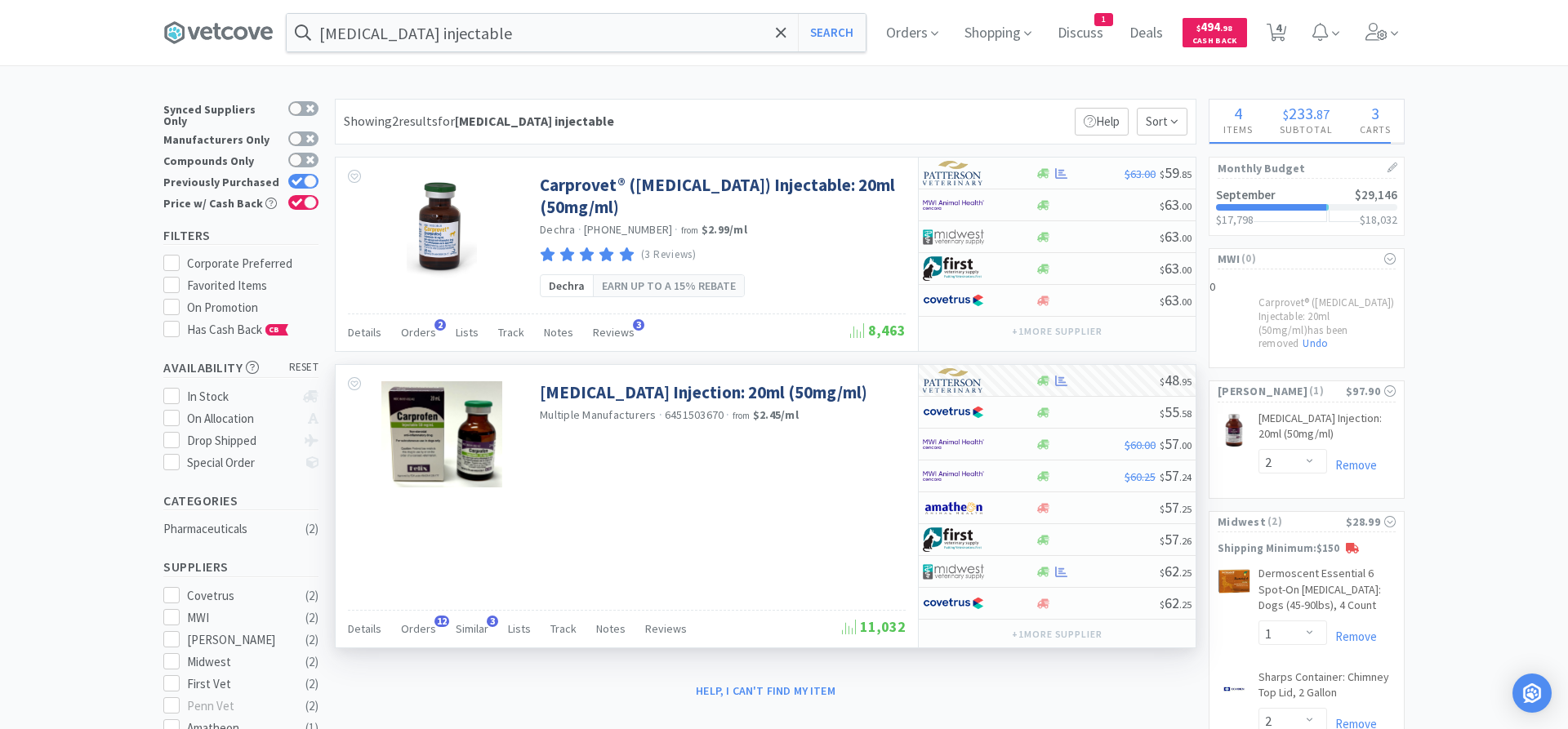
click at [1485, 163] on div "× Filter Results Synced Suppliers Only Manufacturers Only Compounds Only Previo…" at bounding box center [784, 615] width 1568 height 1032
